Goal: Task Accomplishment & Management: Use online tool/utility

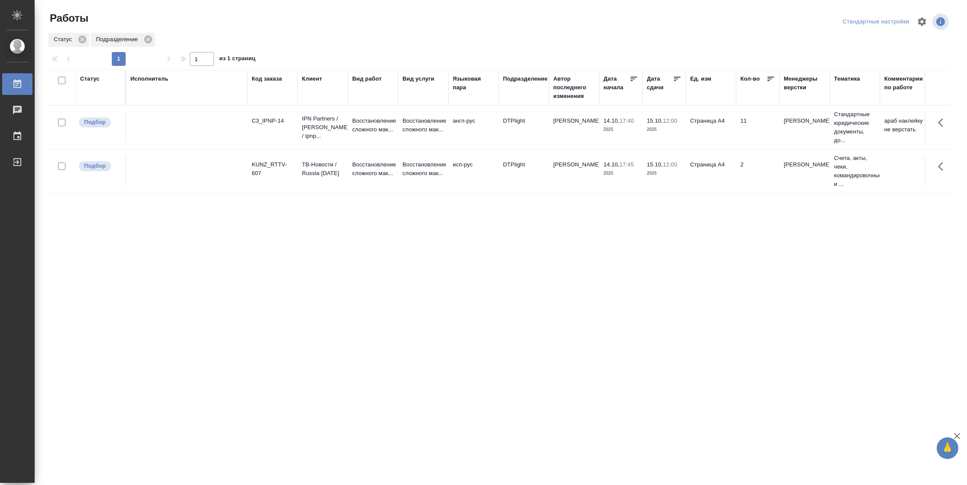
click at [90, 76] on div "Статус" at bounding box center [89, 79] width 19 height 9
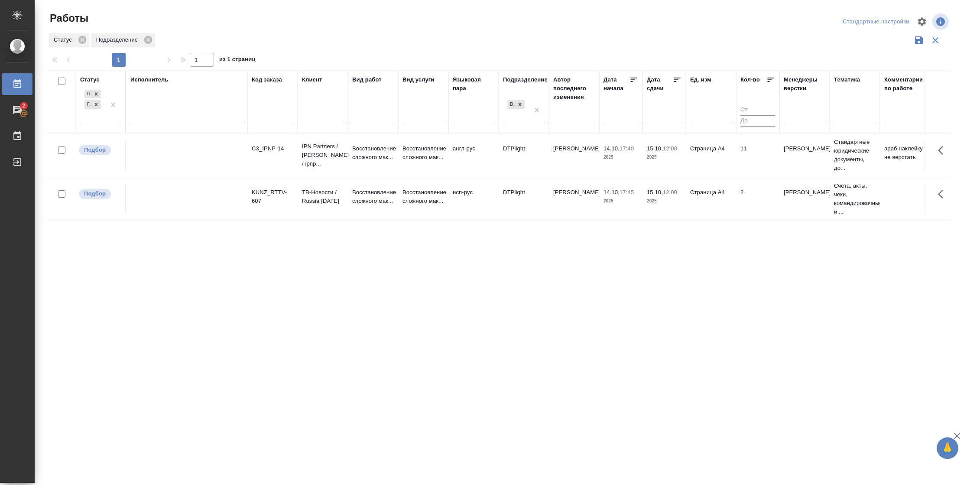
click at [103, 123] on div "Подбор Готов к работе" at bounding box center [100, 108] width 41 height 40
click at [107, 115] on div at bounding box center [113, 104] width 16 height 34
drag, startPoint x: 143, startPoint y: 172, endPoint x: 146, endPoint y: 163, distance: 9.0
click at [144, 172] on div "В работе" at bounding box center [195, 173] width 130 height 16
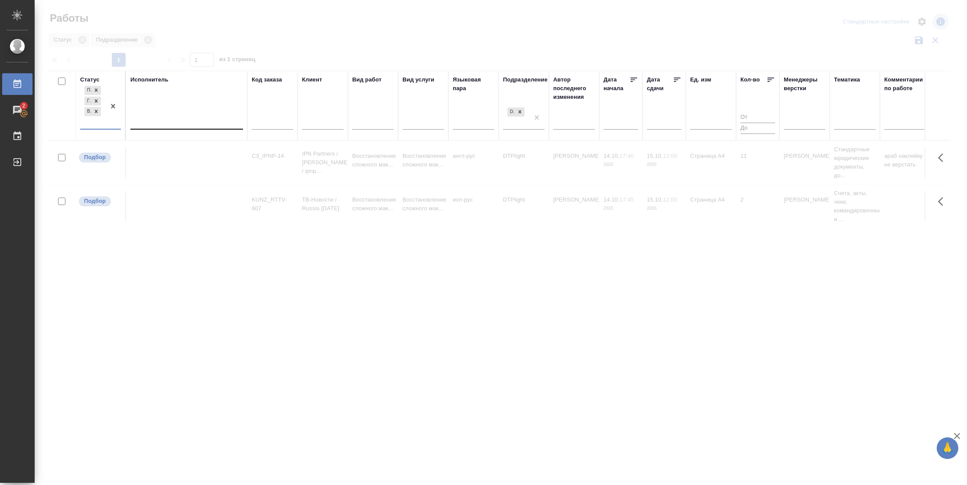
click at [168, 122] on div at bounding box center [186, 120] width 113 height 13
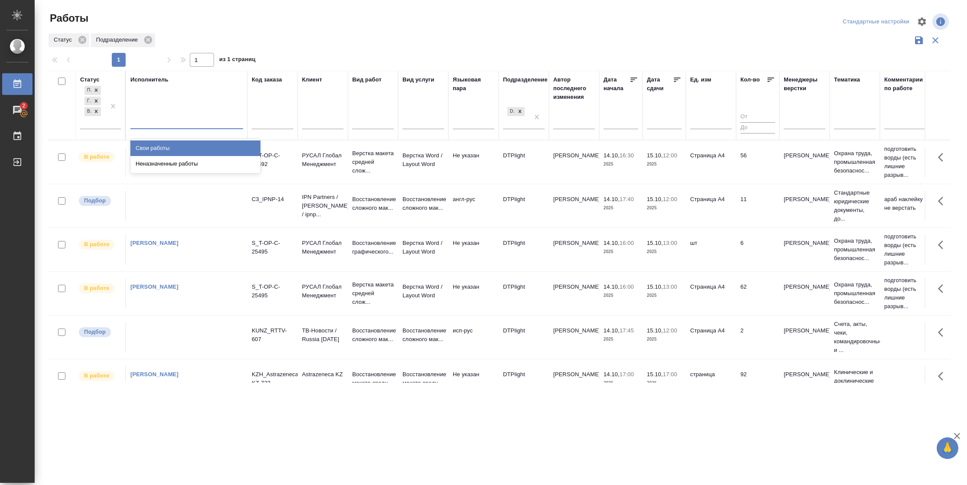
click at [168, 150] on div "Свои работы" at bounding box center [195, 148] width 130 height 16
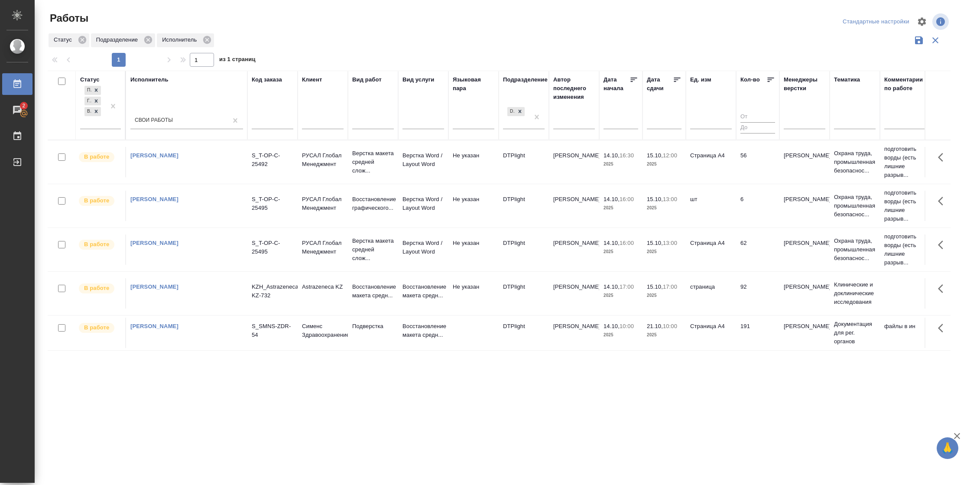
click at [729, 172] on td "Страница А4" at bounding box center [711, 162] width 50 height 30
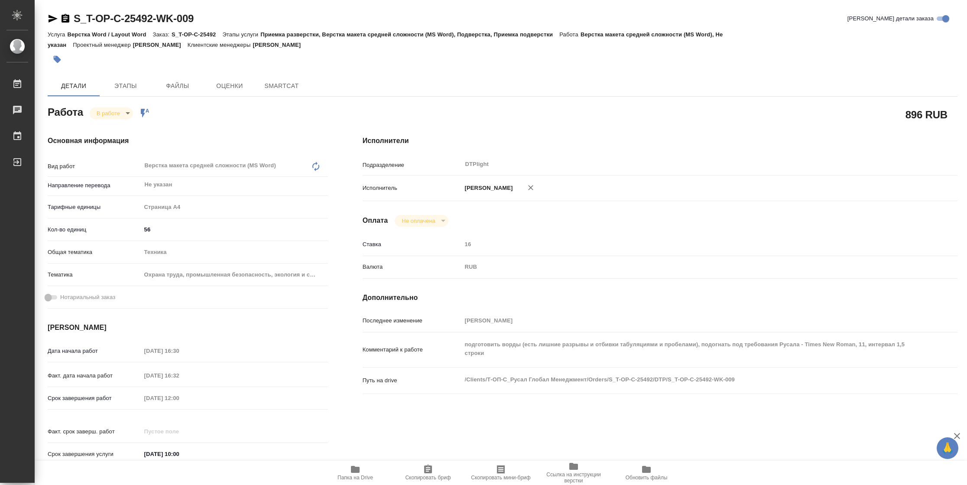
type textarea "x"
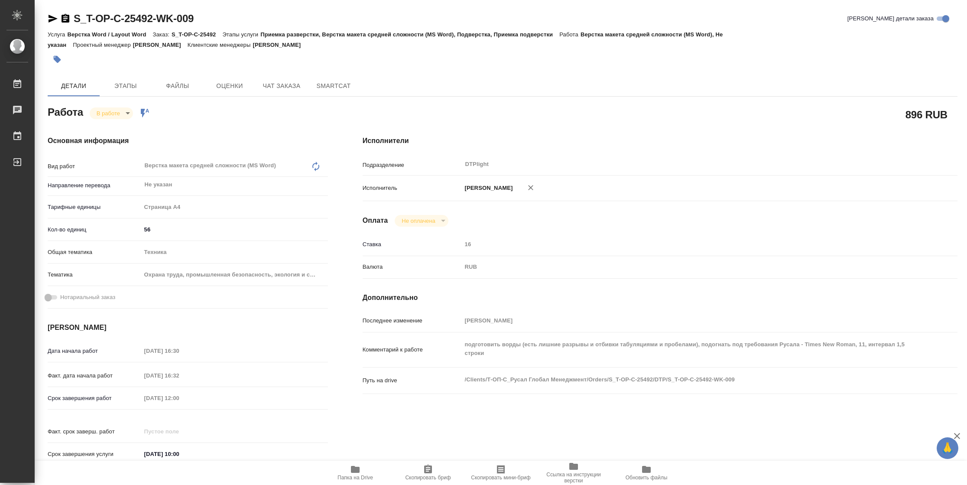
type textarea "x"
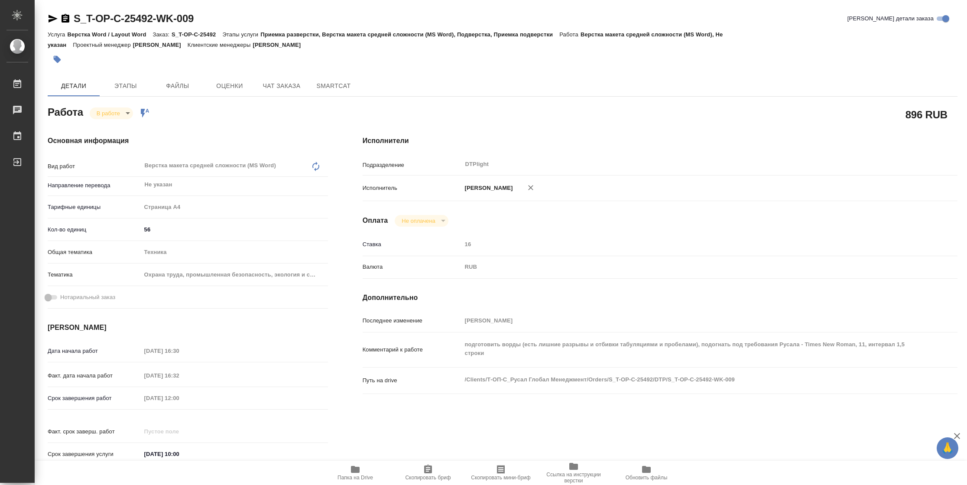
type textarea "x"
